Goal: Find specific fact: Find specific fact

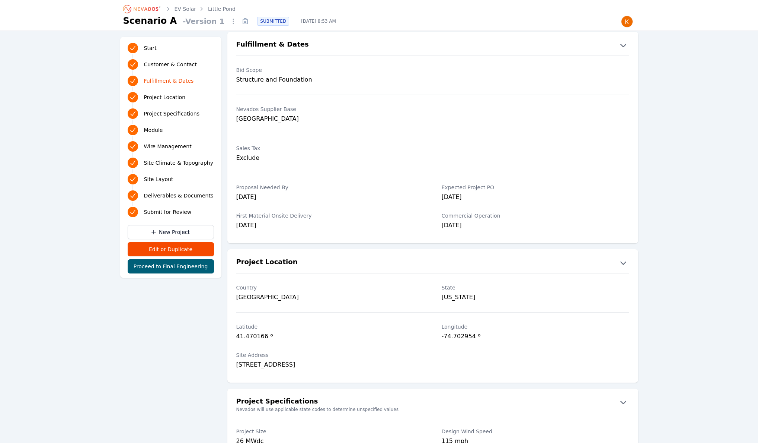
scroll to position [293, 0]
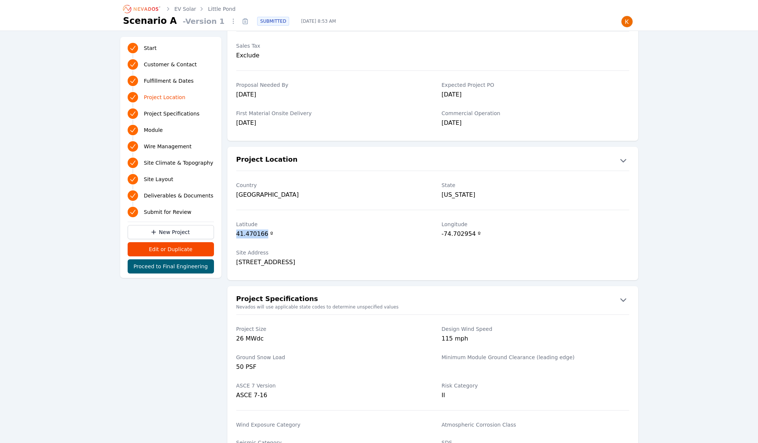
drag, startPoint x: 237, startPoint y: 235, endPoint x: 264, endPoint y: 236, distance: 27.6
click at [264, 236] on div "41.470166 º" at bounding box center [330, 234] width 188 height 10
copy div "41.470166"
drag, startPoint x: 440, startPoint y: 236, endPoint x: 475, endPoint y: 237, distance: 35.0
click at [475, 237] on div "Latitude 41.470166 º Longitude -74.702954 º" at bounding box center [433, 230] width 411 height 28
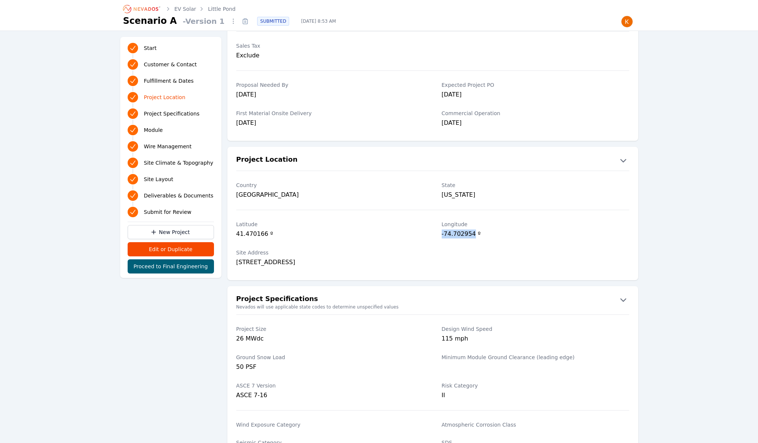
copy div "-74.702954"
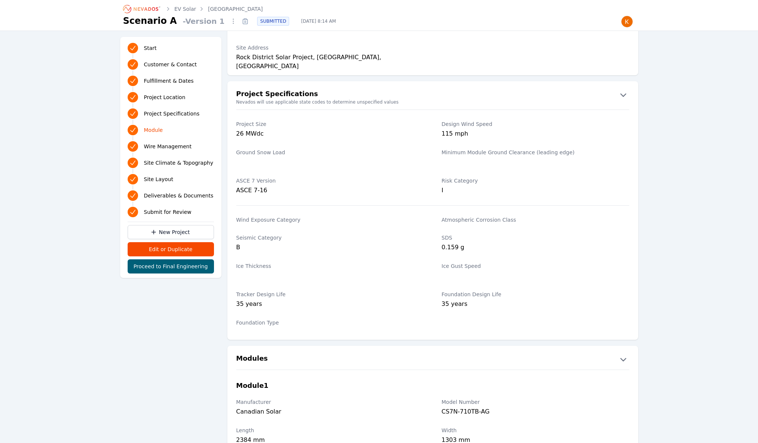
scroll to position [395, 0]
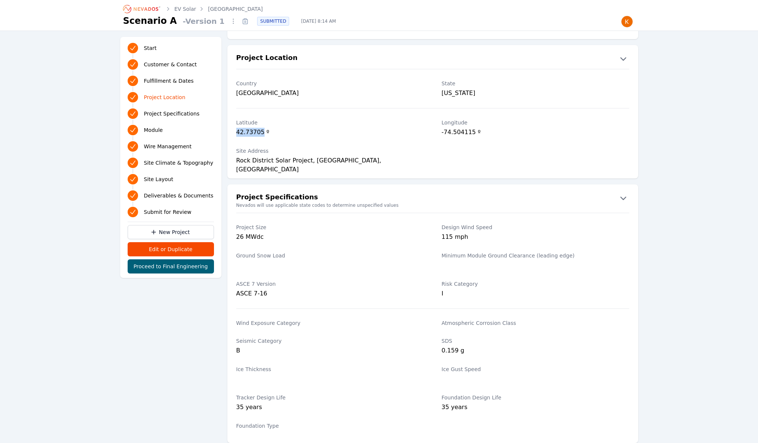
drag, startPoint x: 236, startPoint y: 133, endPoint x: 261, endPoint y: 133, distance: 25.0
click at [261, 133] on div "42.73705 º" at bounding box center [330, 133] width 188 height 10
copy div "42.73705"
drag, startPoint x: 442, startPoint y: 133, endPoint x: 474, endPoint y: 135, distance: 31.7
click at [474, 135] on div "-74.504115 º" at bounding box center [536, 133] width 188 height 10
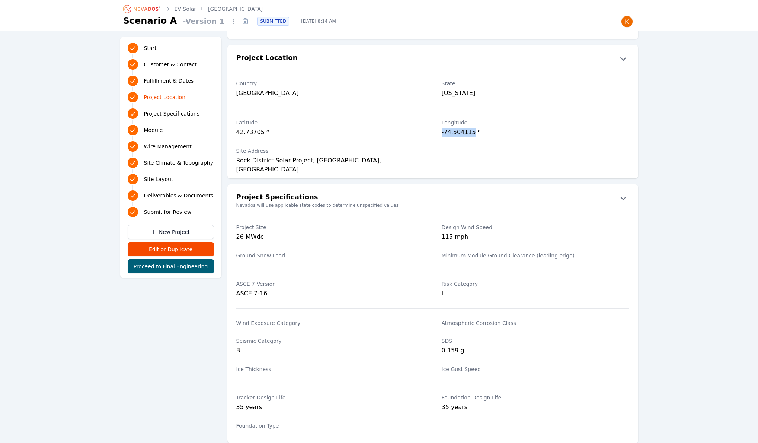
copy div "-74.504115"
